Goal: Information Seeking & Learning: Learn about a topic

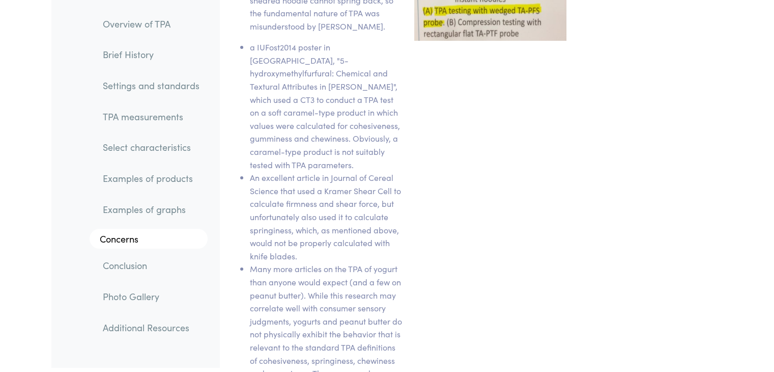
scroll to position [15586, 0]
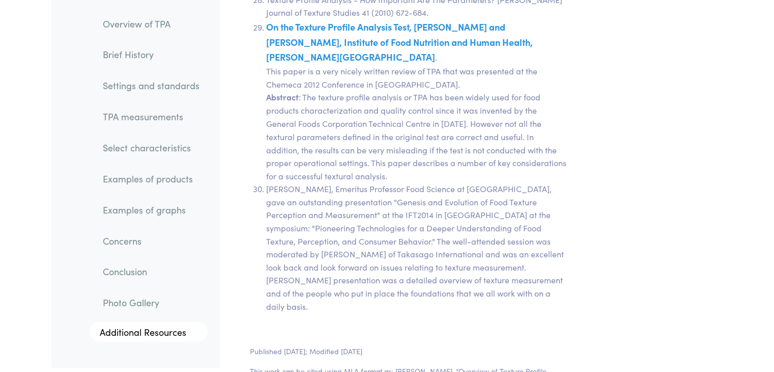
scroll to position [21171, 0]
